Goal: Task Accomplishment & Management: Manage account settings

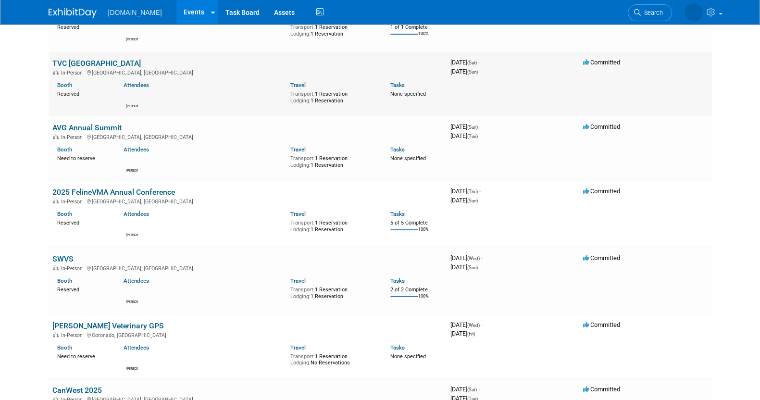
scroll to position [180, 0]
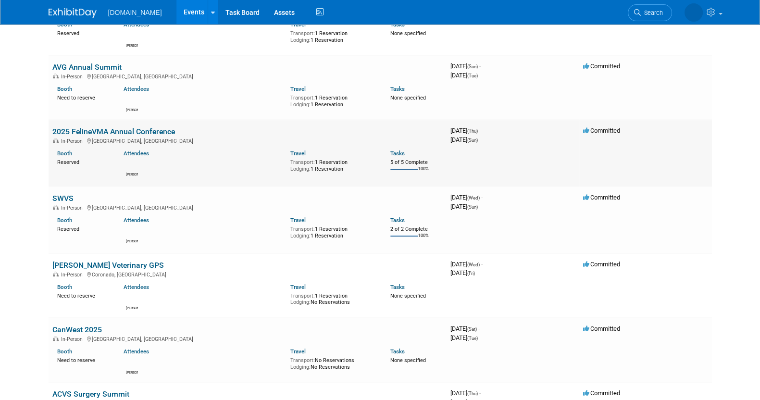
click at [133, 131] on link "2025 FelineVMA Annual Conference" at bounding box center [113, 131] width 123 height 9
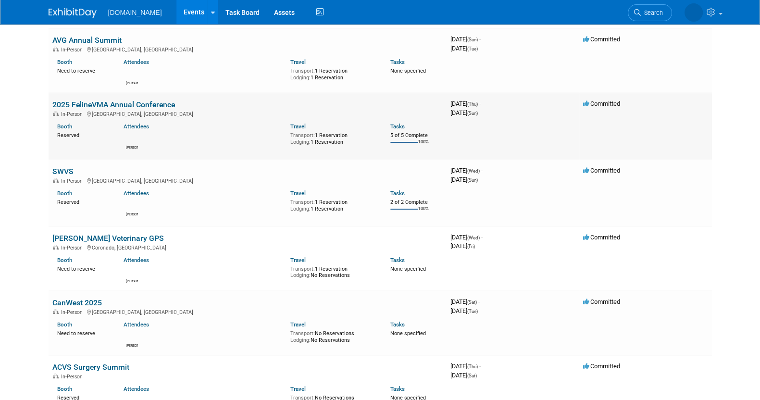
scroll to position [240, 0]
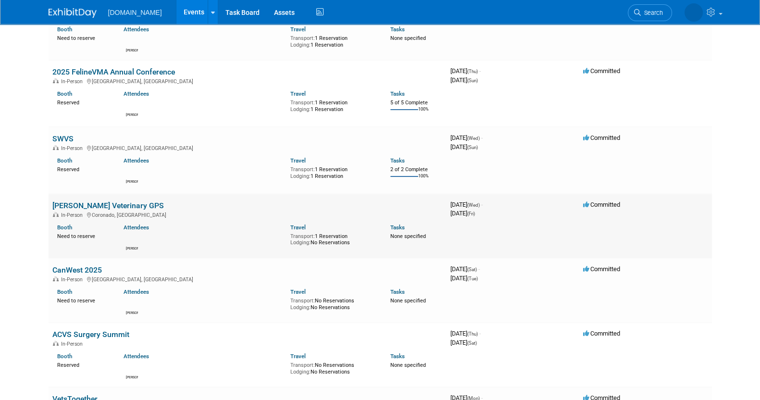
click at [105, 202] on link "[PERSON_NAME] Veterinary GPS" at bounding box center [108, 205] width 112 height 9
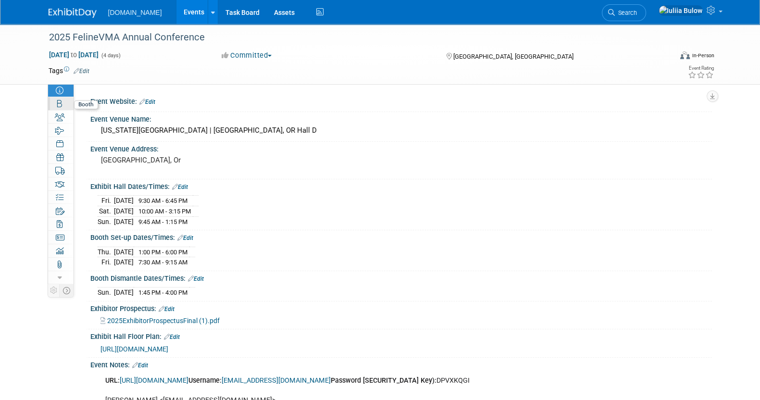
click at [57, 107] on icon at bounding box center [59, 104] width 5 height 8
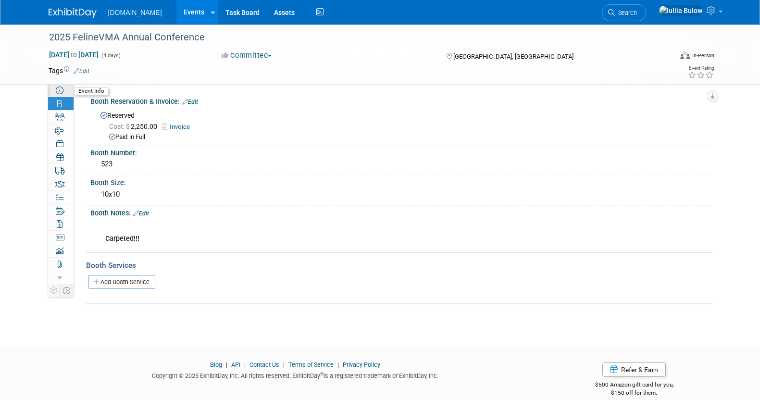
click at [57, 87] on icon at bounding box center [60, 91] width 8 height 8
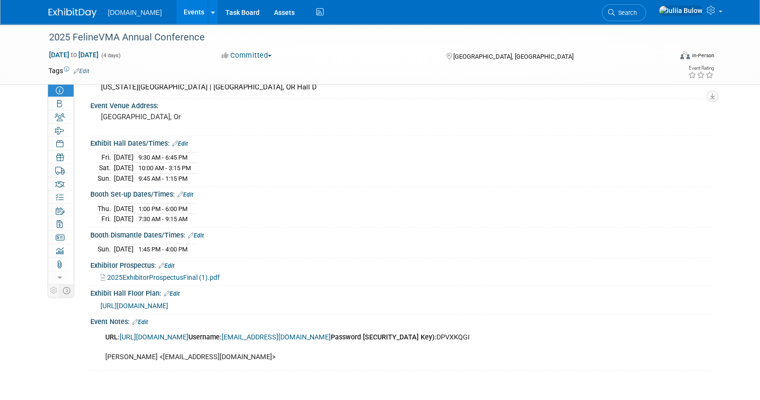
scroll to position [114, 0]
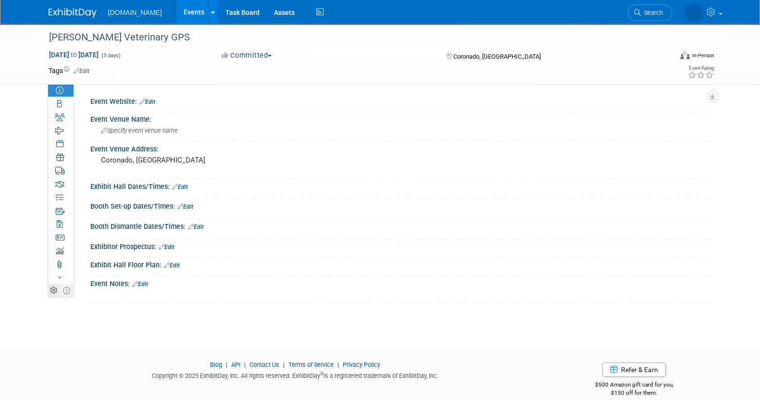
click at [50, 291] on icon at bounding box center [53, 290] width 7 height 7
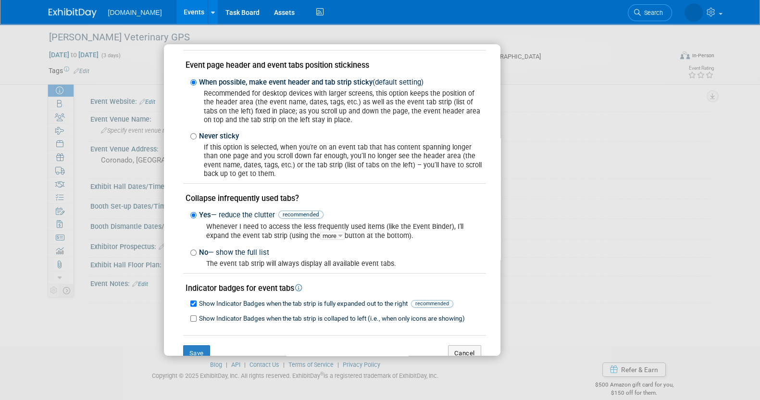
scroll to position [53, 0]
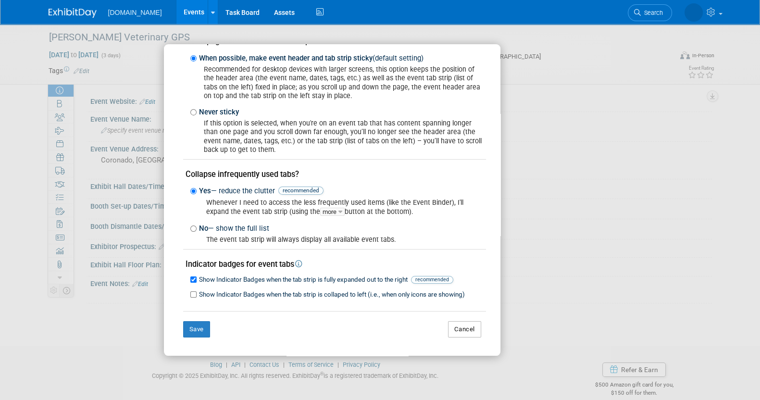
click at [455, 329] on button "Cancel" at bounding box center [464, 329] width 33 height 16
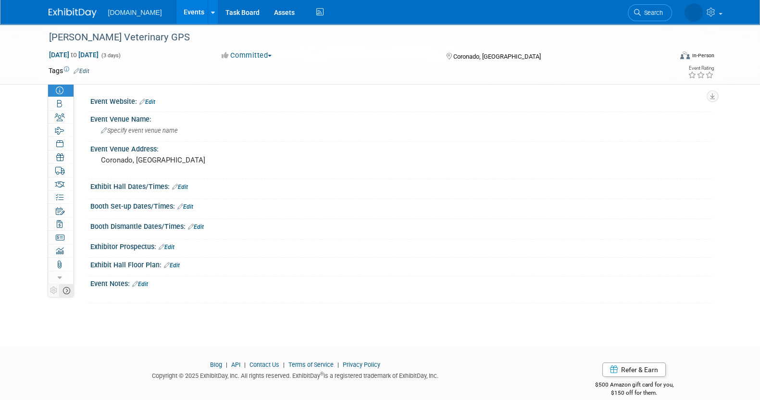
drag, startPoint x: 57, startPoint y: 291, endPoint x: 65, endPoint y: 290, distance: 8.2
click at [65, 290] on tr at bounding box center [60, 290] width 25 height 13
click at [65, 290] on icon at bounding box center [66, 290] width 7 height 7
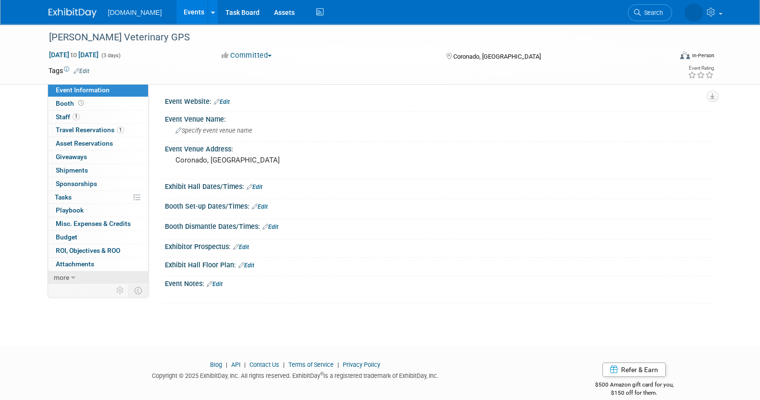
click at [71, 279] on icon at bounding box center [73, 278] width 4 height 7
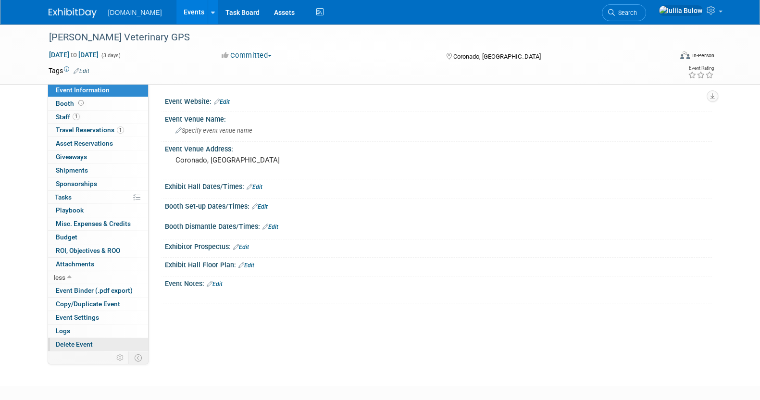
click at [78, 340] on span "Delete Event" at bounding box center [74, 344] width 37 height 8
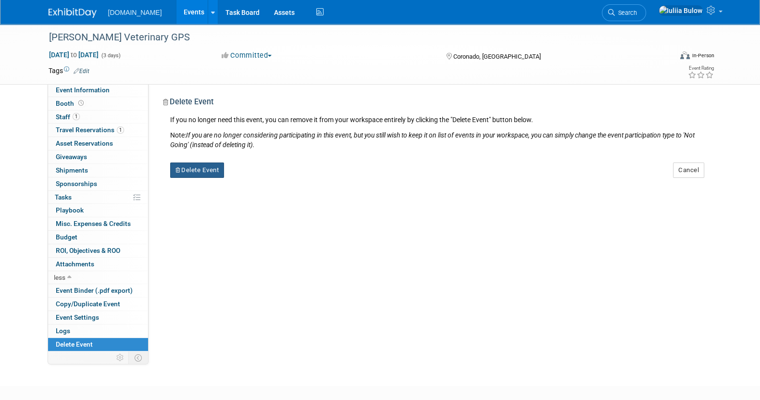
click at [202, 163] on button "Delete Event" at bounding box center [197, 170] width 54 height 15
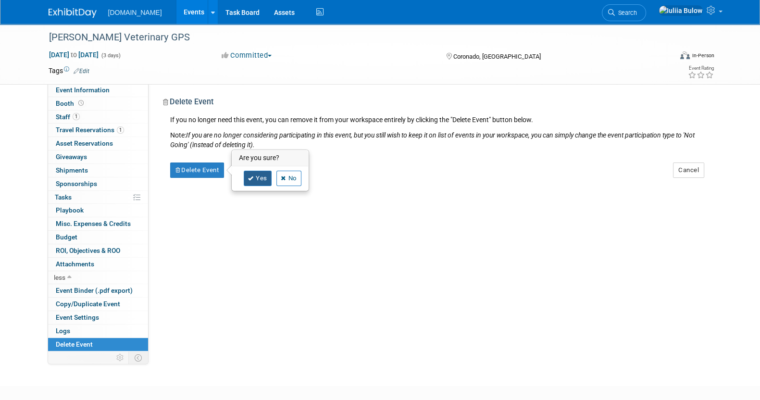
click at [252, 179] on icon at bounding box center [251, 178] width 6 height 5
